Goal: Transaction & Acquisition: Purchase product/service

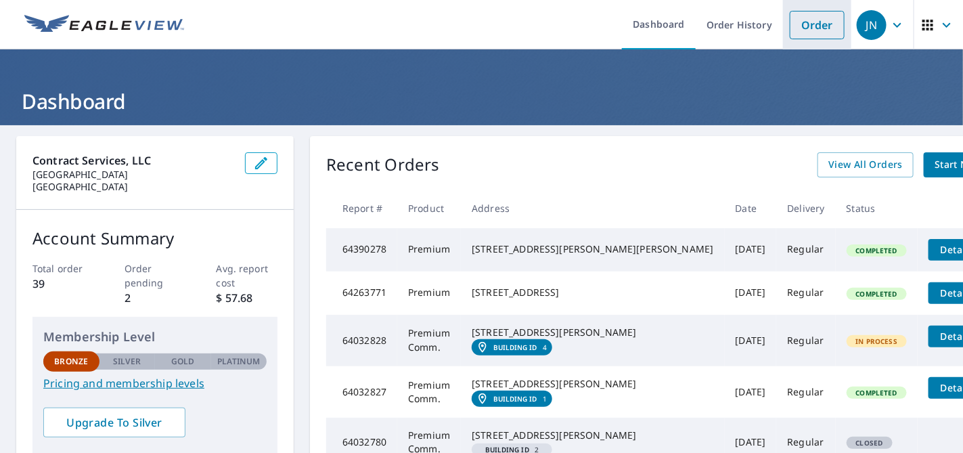
click at [799, 28] on link "Order" at bounding box center [817, 25] width 55 height 28
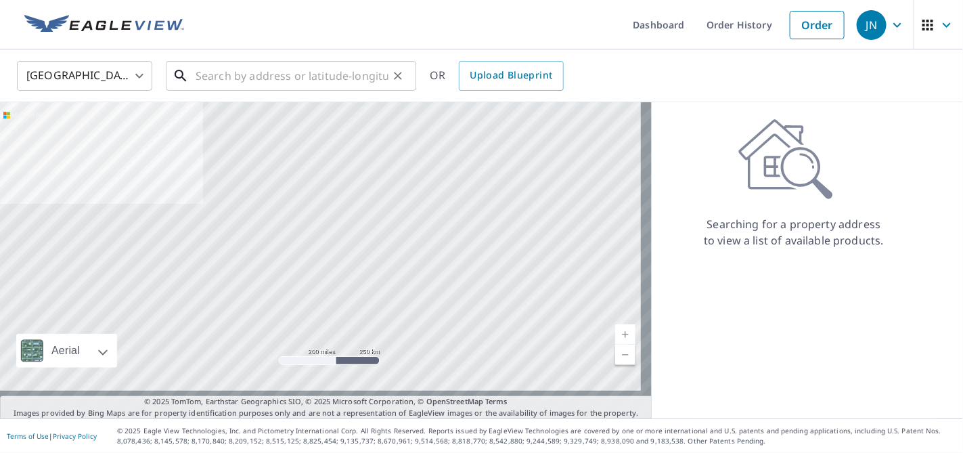
click at [223, 71] on input "text" at bounding box center [292, 76] width 193 height 38
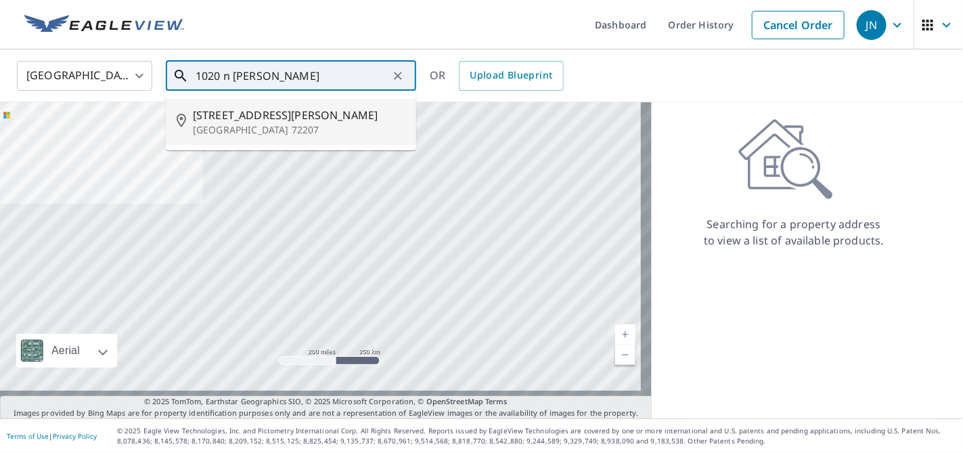
click at [223, 118] on span "[STREET_ADDRESS][PERSON_NAME]" at bounding box center [299, 115] width 213 height 16
type input "[STREET_ADDRESS][PERSON_NAME]"
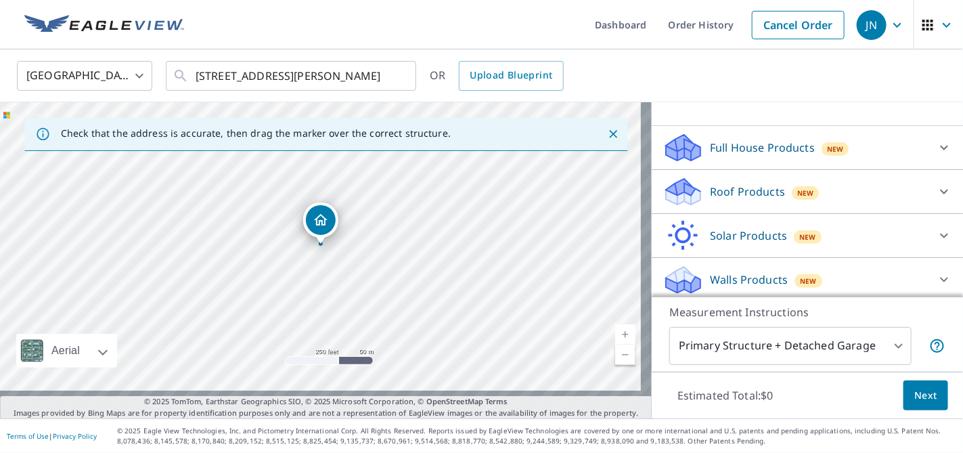
scroll to position [150, 0]
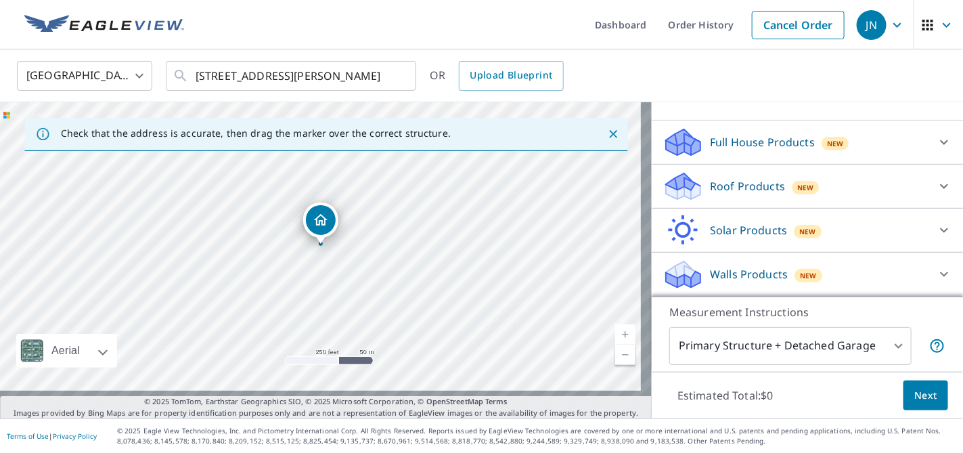
click at [936, 178] on icon at bounding box center [944, 186] width 16 height 16
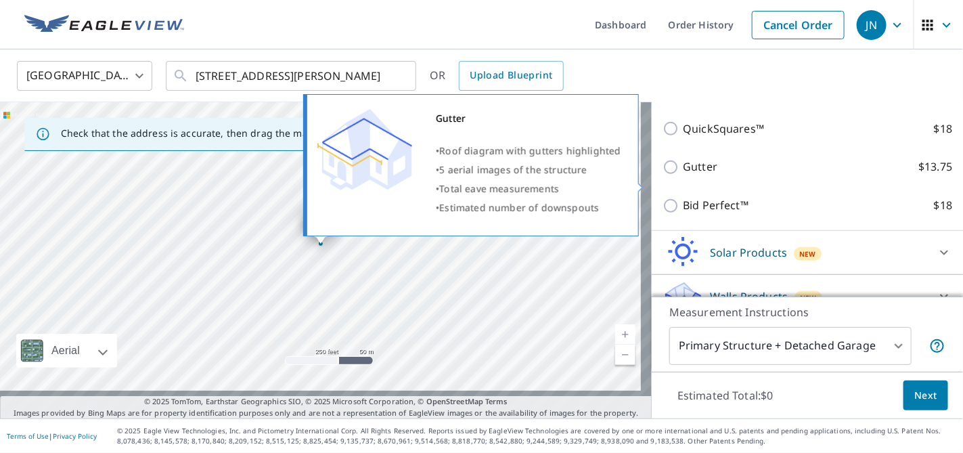
scroll to position [225, 0]
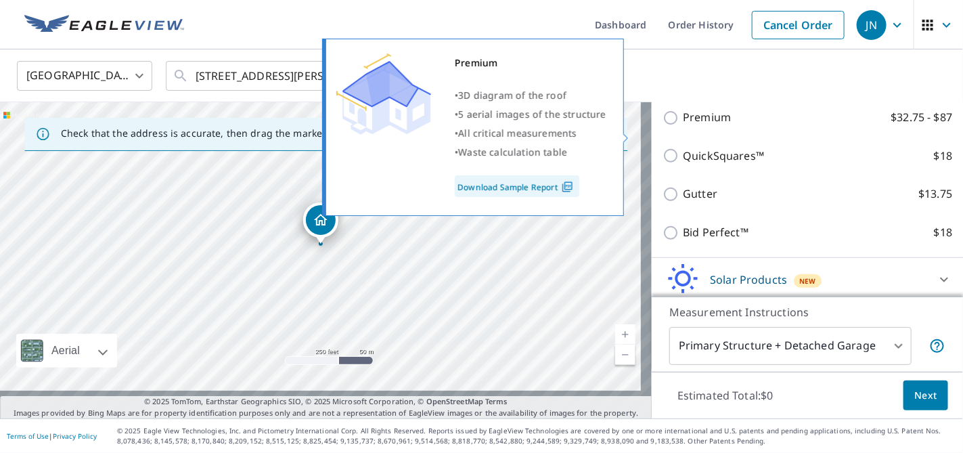
click at [663, 126] on input "Premium $32.75 - $87" at bounding box center [673, 118] width 20 height 16
checkbox input "true"
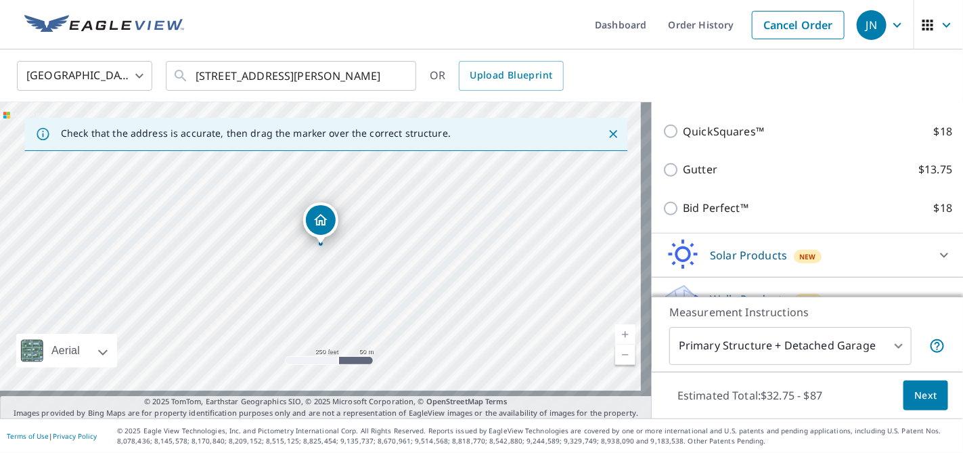
scroll to position [373, 0]
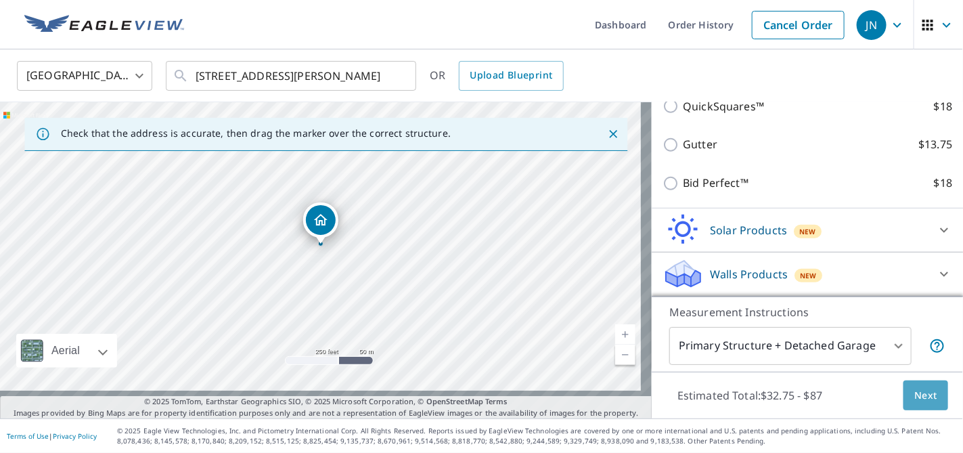
click at [914, 387] on span "Next" at bounding box center [925, 395] width 23 height 17
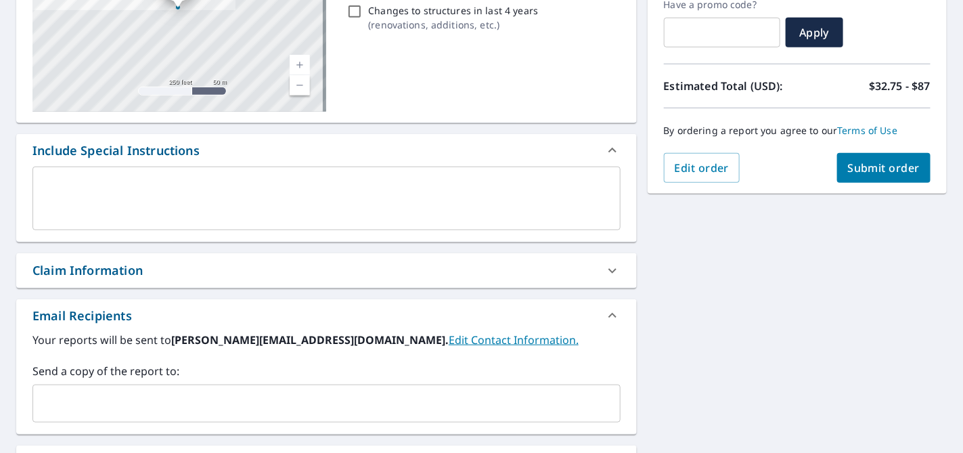
scroll to position [51, 0]
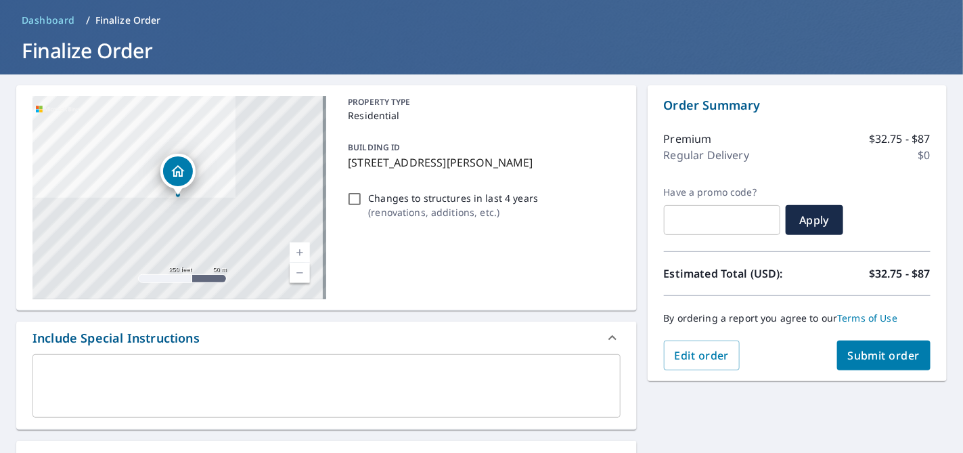
click at [879, 363] on span "Submit order" at bounding box center [884, 355] width 72 height 15
